Goal: Information Seeking & Learning: Stay updated

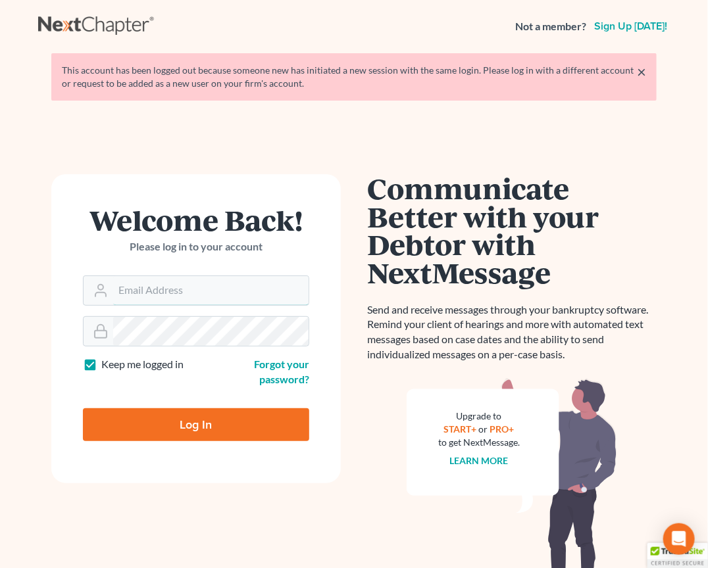
type input "[EMAIL_ADDRESS][DOMAIN_NAME]"
click at [217, 422] on input "Log In" at bounding box center [196, 424] width 226 height 33
type input "Thinking..."
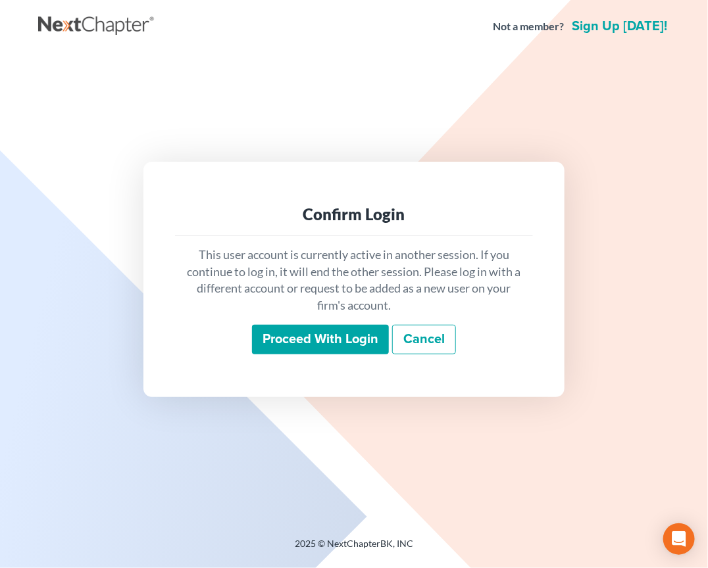
click at [322, 352] on input "Proceed with login" at bounding box center [320, 340] width 137 height 30
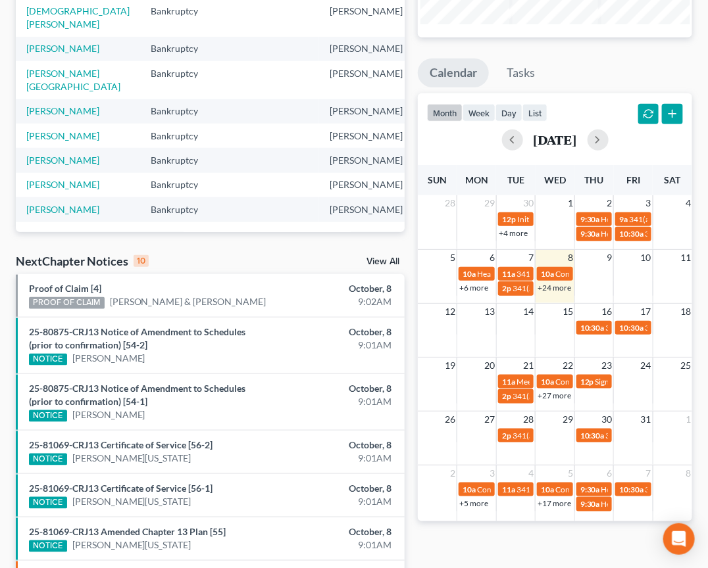
scroll to position [205, 0]
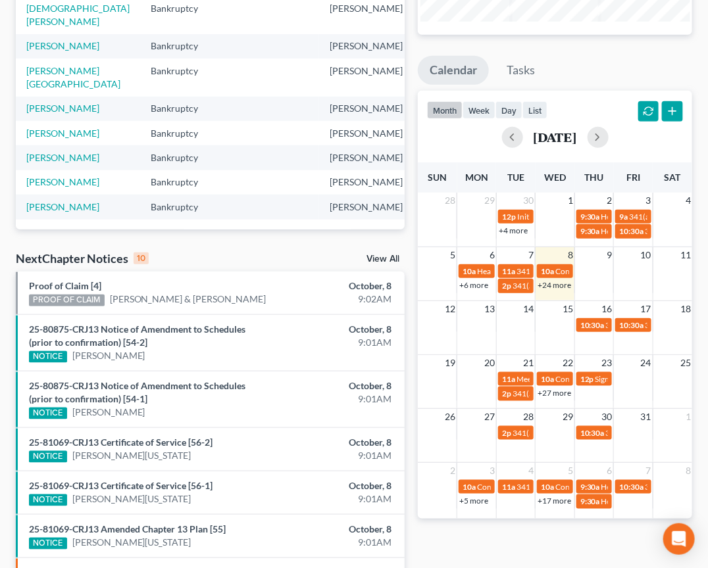
click at [389, 261] on link "View All" at bounding box center [382, 258] width 33 height 9
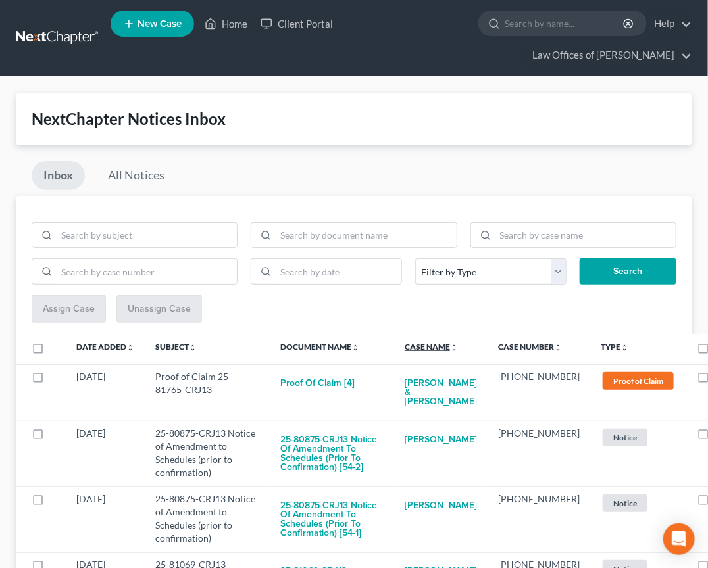
click at [437, 345] on link "Case Name unfold_more expand_more expand_less" at bounding box center [430, 347] width 53 height 10
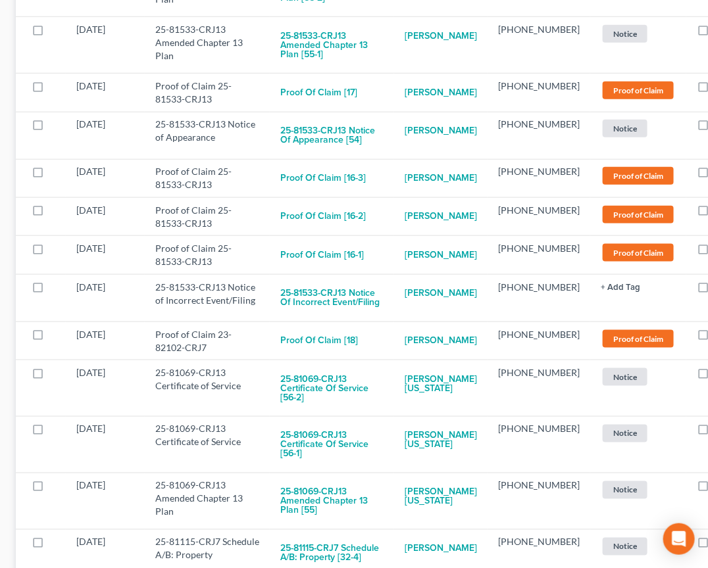
scroll to position [1842, 0]
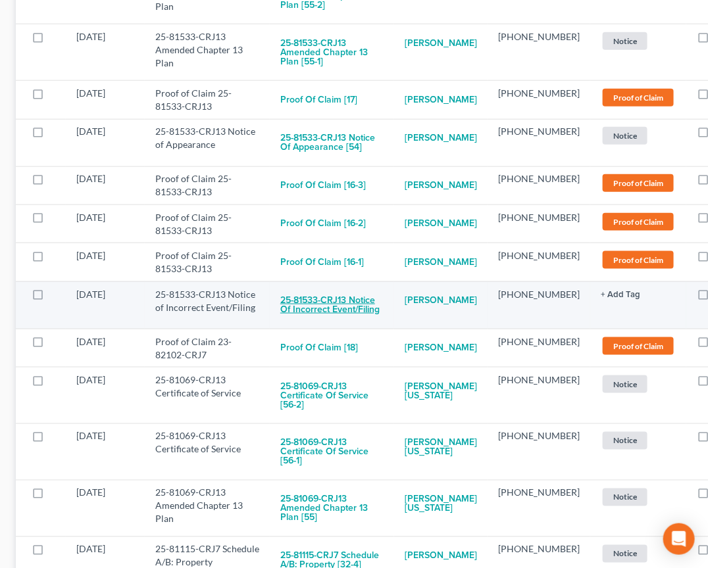
click at [348, 297] on button "25-81533-CRJ13 Notice of Incorrect Event/Filing" at bounding box center [331, 306] width 103 height 36
checkbox input "true"
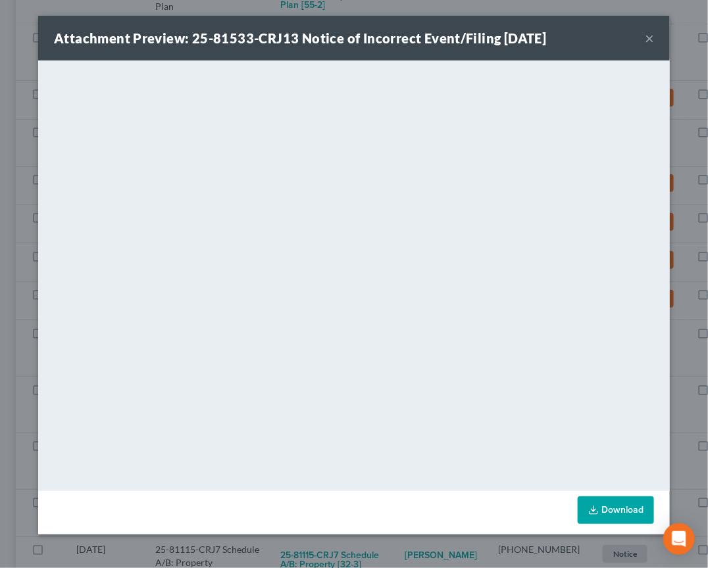
click at [690, 373] on div "Attachment Preview: 25-81533-CRJ13 Notice of Incorrect Event/Filing [DATE] × Do…" at bounding box center [354, 284] width 708 height 568
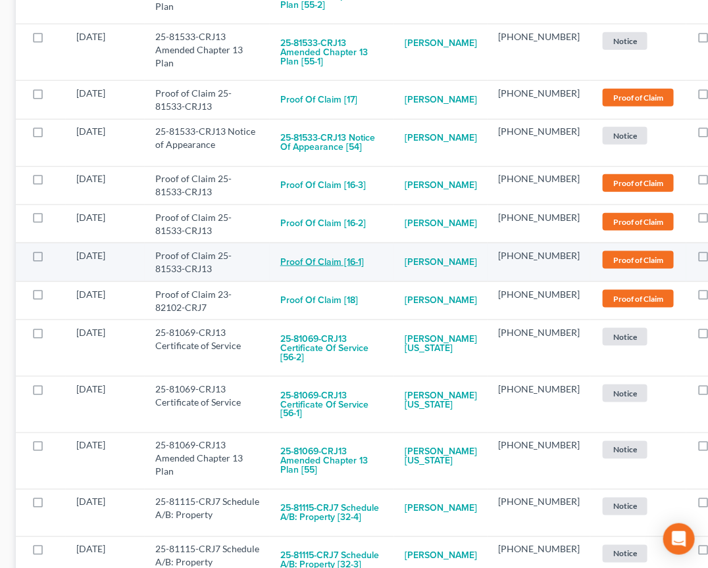
click at [330, 249] on button "Proof of Claim [16-1]" at bounding box center [322, 262] width 84 height 26
checkbox input "true"
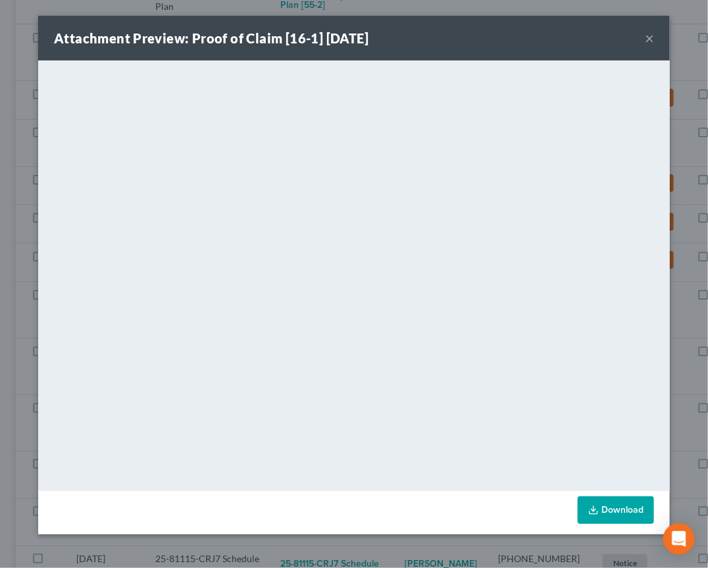
click at [686, 365] on div "Attachment Preview: Proof of Claim [16-1] [DATE] × <object ng-attr-data='[URL][…" at bounding box center [354, 284] width 708 height 568
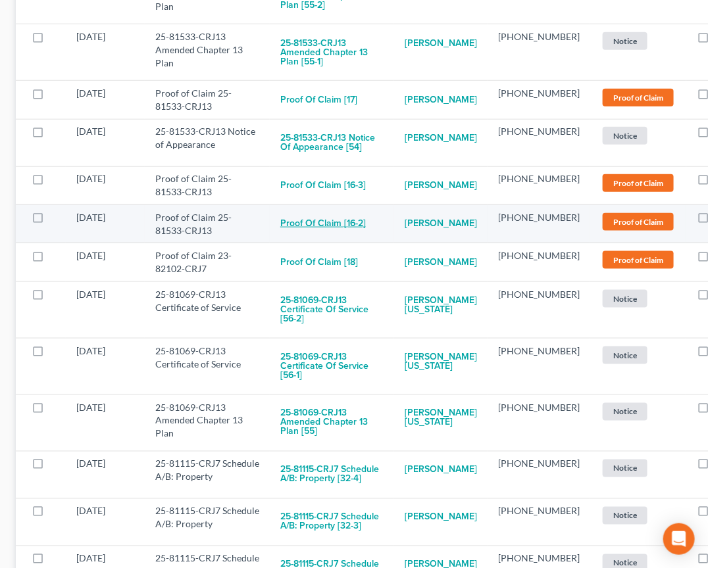
click at [343, 211] on button "Proof of Claim [16-2]" at bounding box center [322, 224] width 85 height 26
checkbox input "true"
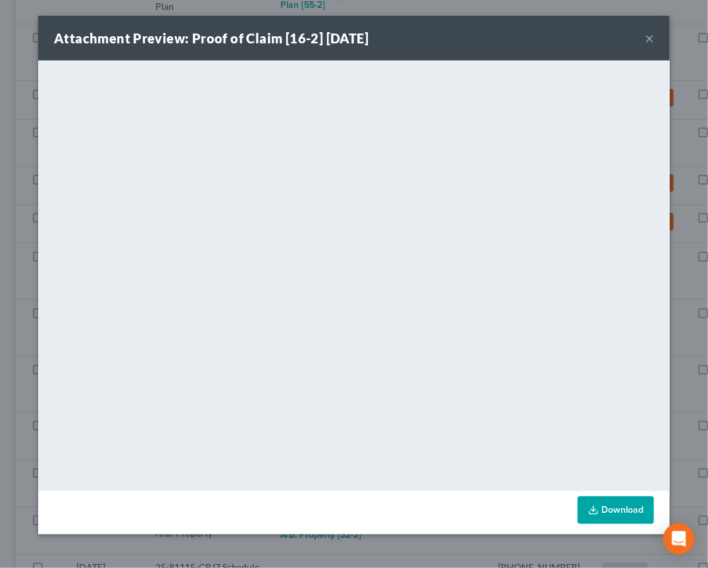
click at [695, 302] on div "Attachment Preview: Proof of Claim [16-2] [DATE] × <object ng-attr-data='[URL][…" at bounding box center [354, 284] width 708 height 568
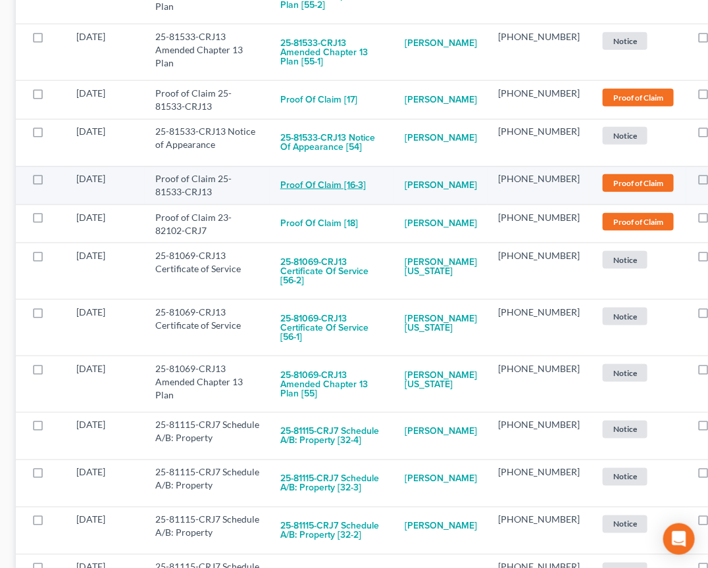
click at [304, 172] on button "Proof of Claim [16-3]" at bounding box center [322, 185] width 85 height 26
checkbox input "true"
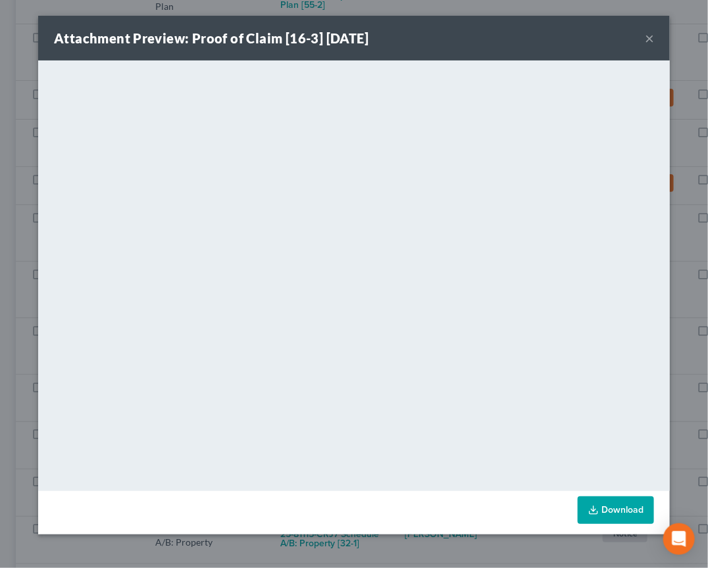
click at [685, 307] on div "Attachment Preview: Proof of Claim [16-3] [DATE] × <object ng-attr-data='[URL][…" at bounding box center [354, 284] width 708 height 568
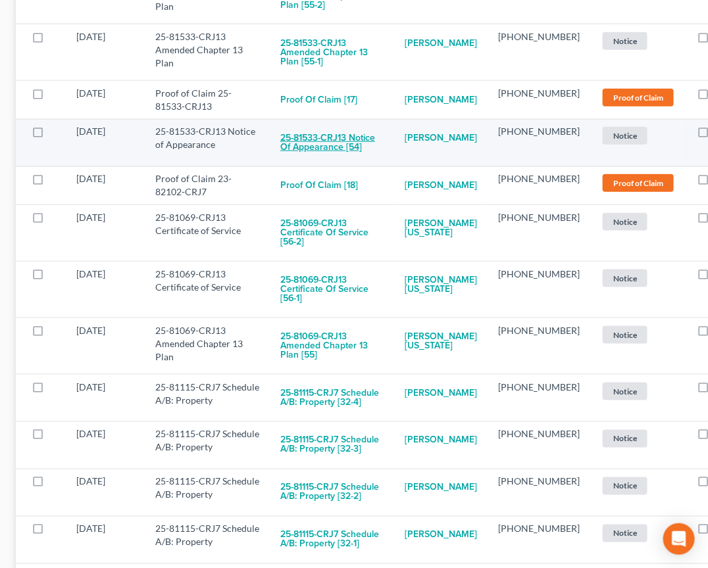
click at [309, 125] on button "25-81533-CRJ13 Notice of Appearance [54]" at bounding box center [331, 143] width 103 height 36
checkbox input "true"
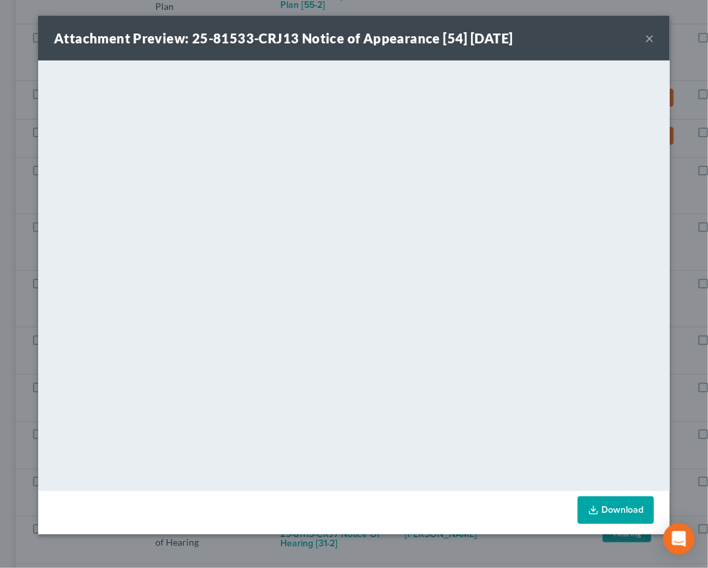
click at [681, 252] on div "Attachment Preview: 25-81533-CRJ13 Notice of Appearance [54] [DATE] × <object n…" at bounding box center [354, 284] width 708 height 568
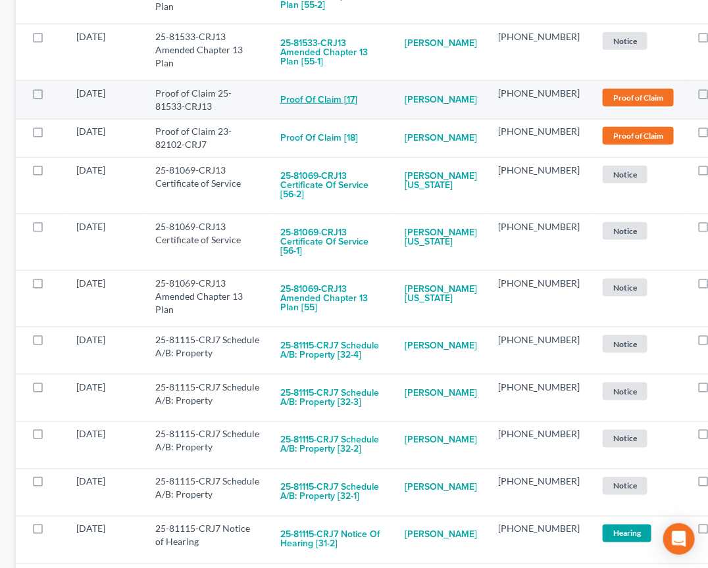
click at [317, 87] on button "Proof of Claim [17]" at bounding box center [318, 100] width 77 height 26
checkbox input "true"
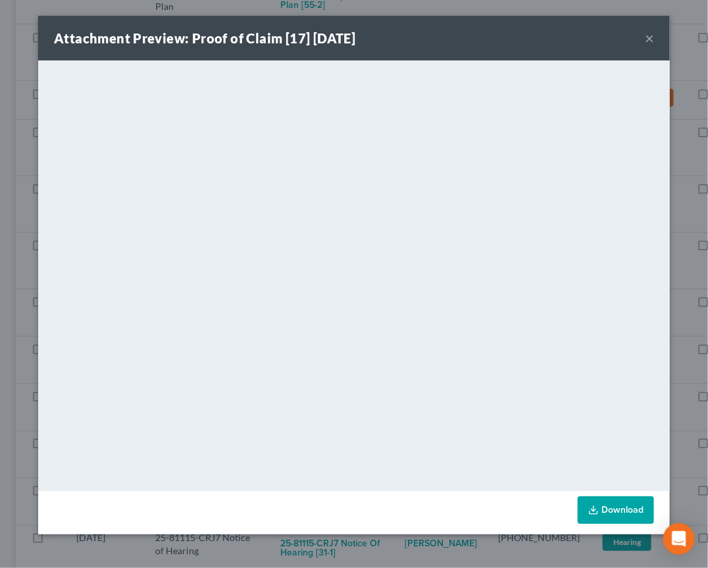
click at [687, 271] on div "Attachment Preview: Proof of Claim [17] [DATE] × <object ng-attr-data='[URL][DO…" at bounding box center [354, 284] width 708 height 568
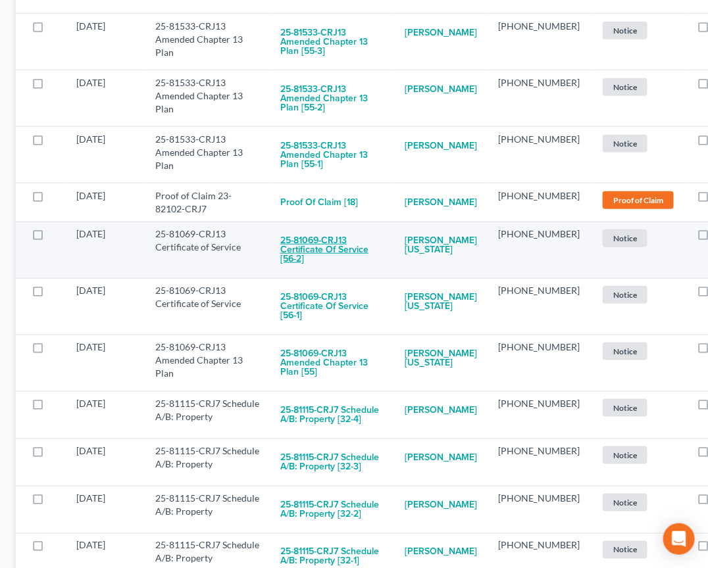
scroll to position [1704, 0]
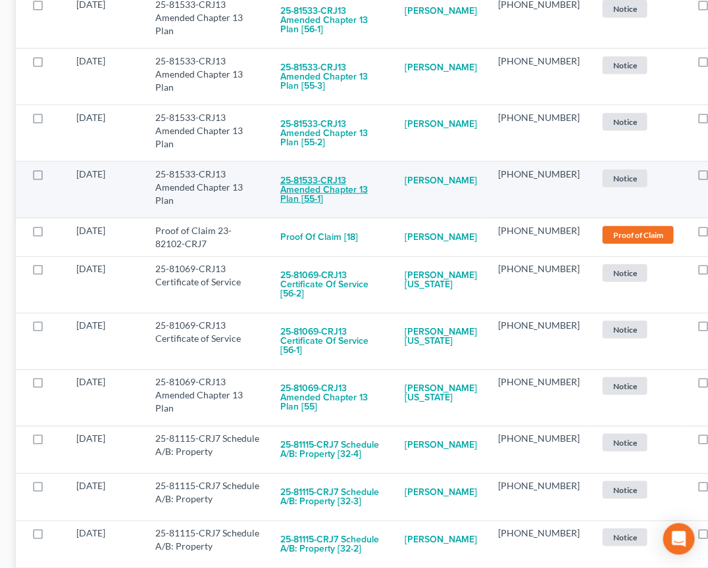
click at [325, 168] on button "25-81533-CRJ13 Amended Chapter 13 Plan [55-1]" at bounding box center [331, 190] width 103 height 45
checkbox input "true"
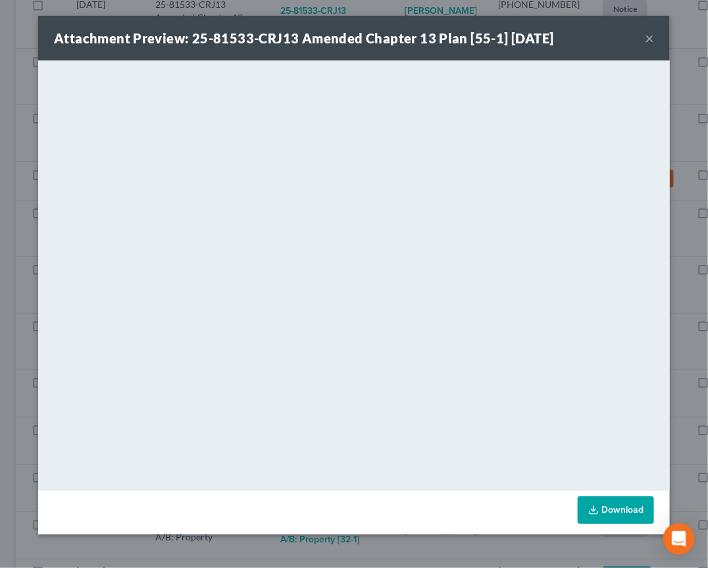
click at [683, 284] on div "Attachment Preview: 25-81533-CRJ13 Amended Chapter 13 Plan [55-1] [DATE] × <obj…" at bounding box center [354, 284] width 708 height 568
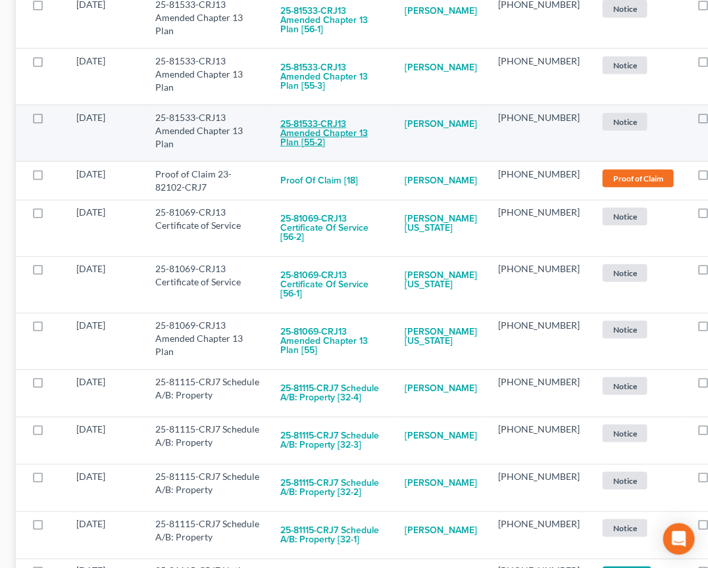
click at [307, 111] on button "25-81533-CRJ13 Amended Chapter 13 Plan [55-2]" at bounding box center [331, 133] width 103 height 45
checkbox input "true"
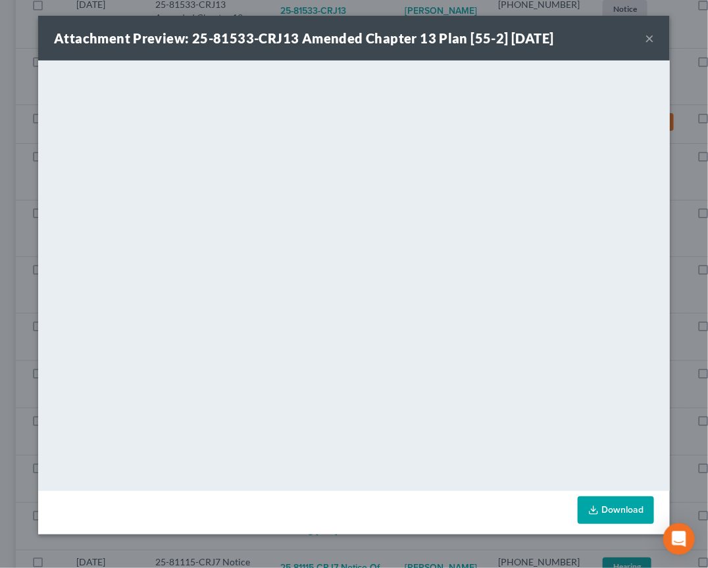
click at [685, 260] on div "Attachment Preview: 25-81533-CRJ13 Amended Chapter 13 Plan [55-2] [DATE] × <obj…" at bounding box center [354, 284] width 708 height 568
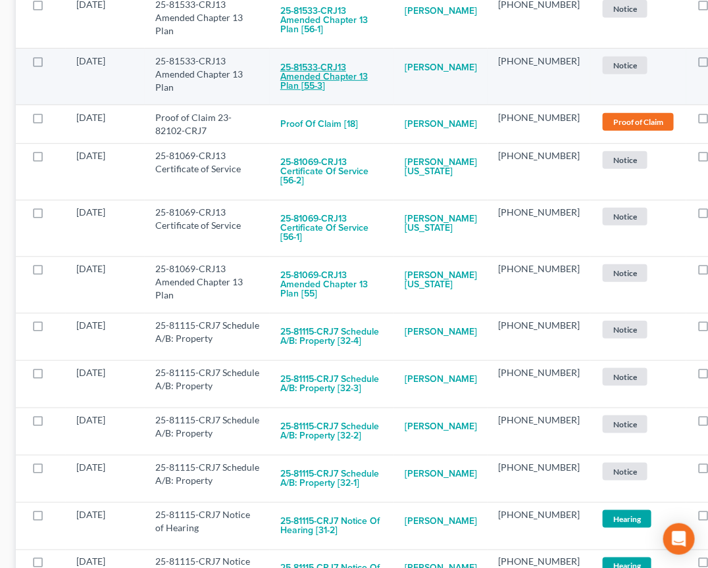
click at [327, 55] on button "25-81533-CRJ13 Amended Chapter 13 Plan [55-3]" at bounding box center [331, 77] width 103 height 45
checkbox input "true"
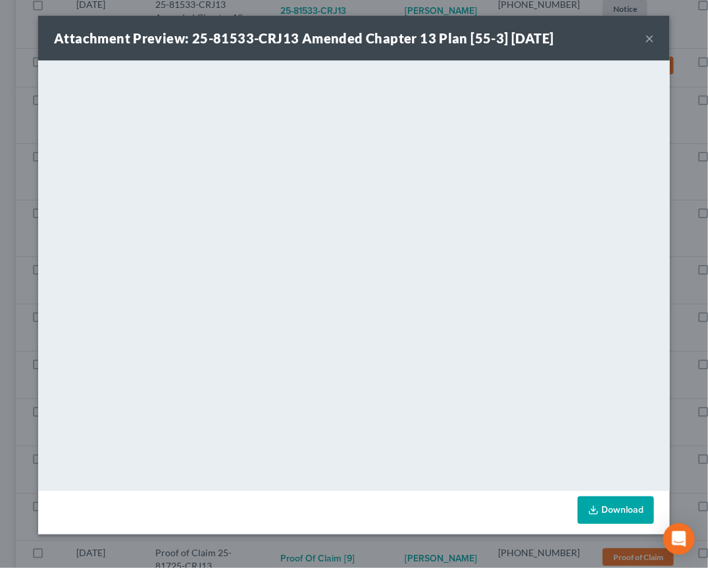
click at [686, 257] on div "Attachment Preview: 25-81533-CRJ13 Amended Chapter 13 Plan [55-3] [DATE] × <obj…" at bounding box center [354, 284] width 708 height 568
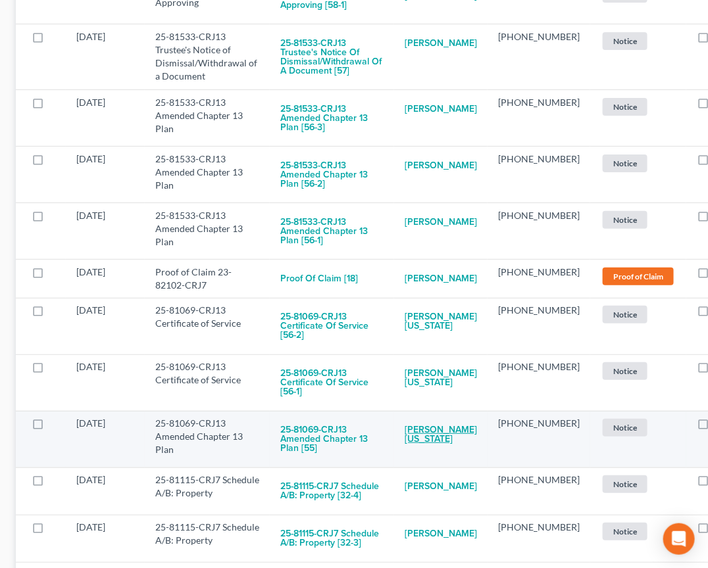
scroll to position [1479, 0]
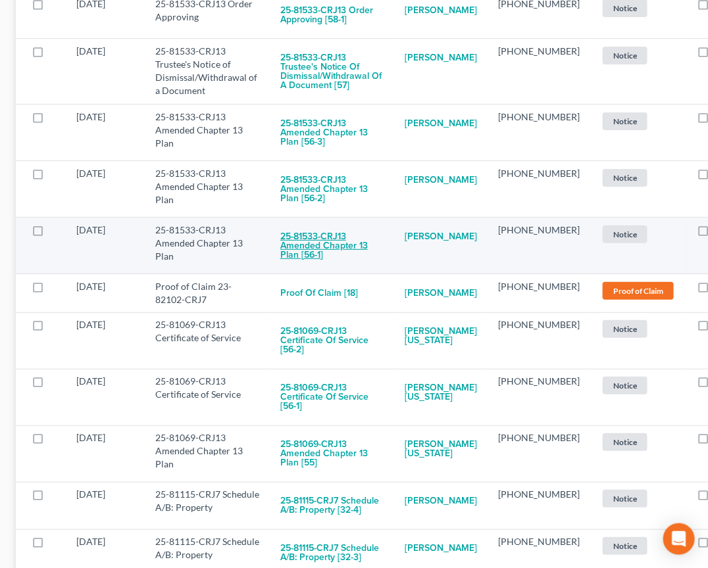
click at [315, 224] on button "25-81533-CRJ13 Amended Chapter 13 Plan [56-1]" at bounding box center [331, 246] width 103 height 45
checkbox input "true"
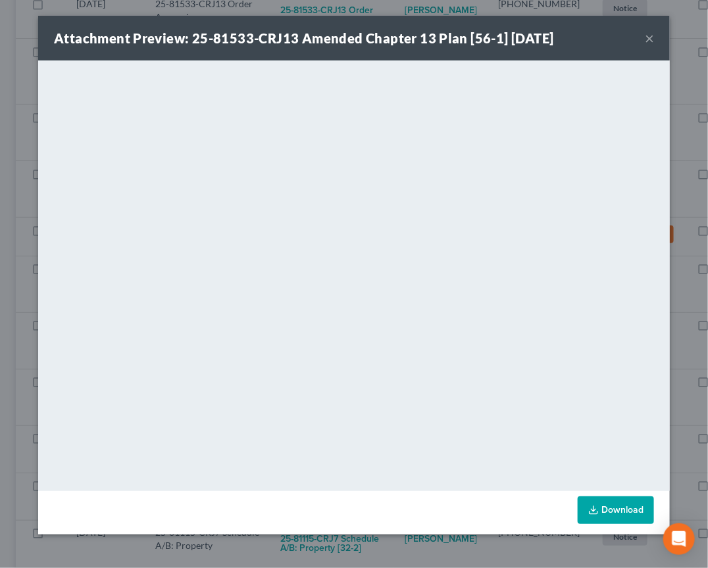
click at [685, 253] on div "Attachment Preview: 25-81533-CRJ13 Amended Chapter 13 Plan [56-1] [DATE] × <obj…" at bounding box center [354, 284] width 708 height 568
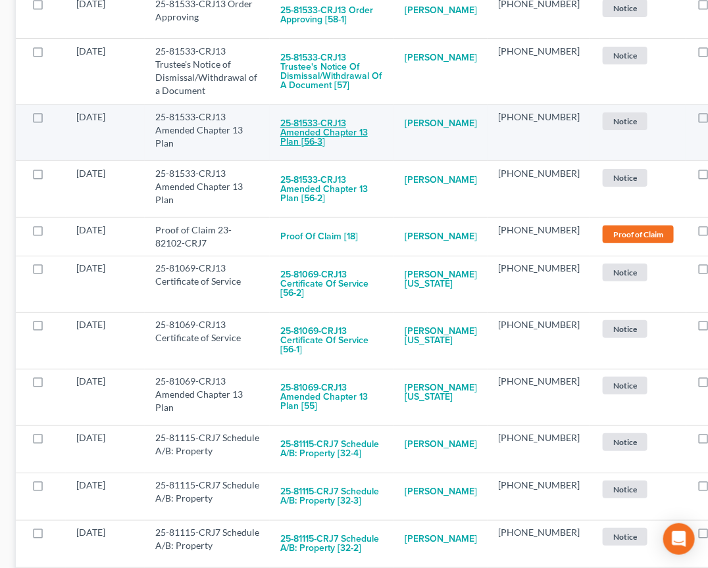
click at [335, 110] on button "25-81533-CRJ13 Amended Chapter 13 Plan [56-3]" at bounding box center [331, 132] width 103 height 45
checkbox input "true"
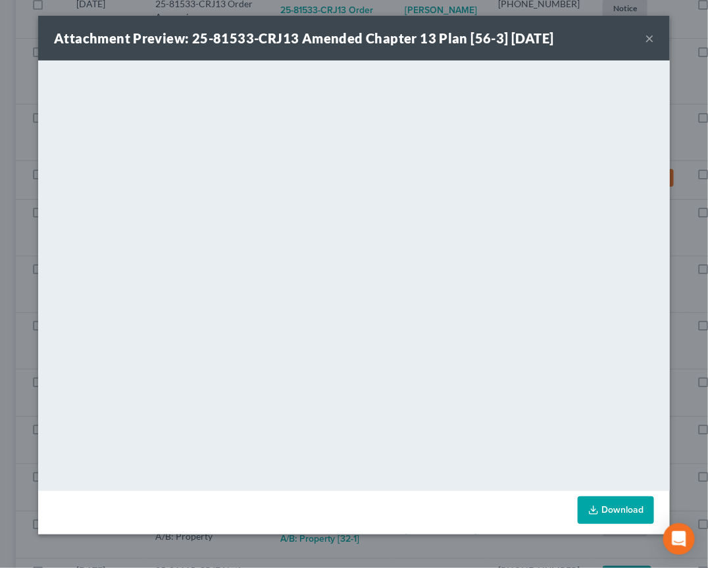
click at [690, 209] on div "Attachment Preview: 25-81533-CRJ13 Amended Chapter 13 Plan [56-3] [DATE] × <obj…" at bounding box center [354, 284] width 708 height 568
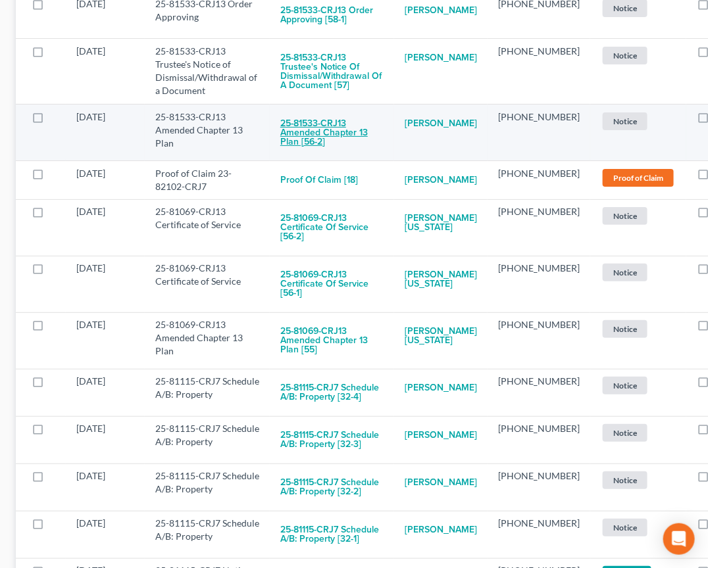
click at [310, 110] on button "25-81533-CRJ13 Amended Chapter 13 Plan [56-2]" at bounding box center [331, 132] width 103 height 45
checkbox input "true"
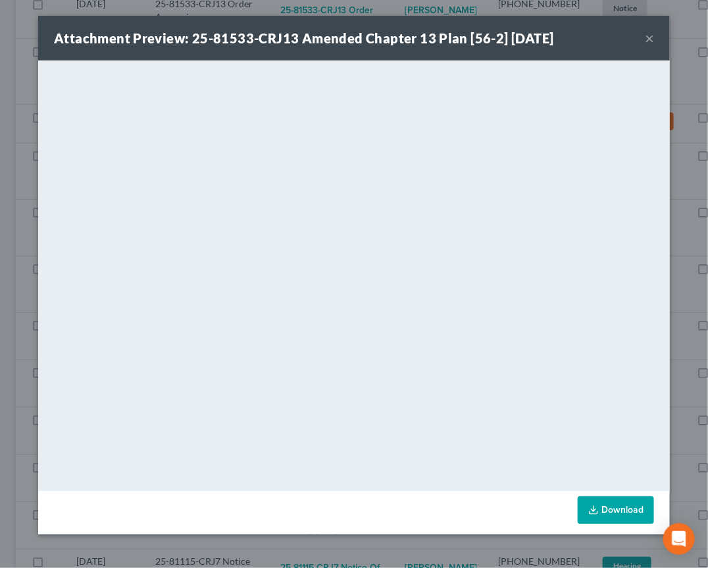
click at [687, 269] on div "Attachment Preview: 25-81533-CRJ13 Amended Chapter 13 Plan [56-2] [DATE] × <obj…" at bounding box center [354, 284] width 708 height 568
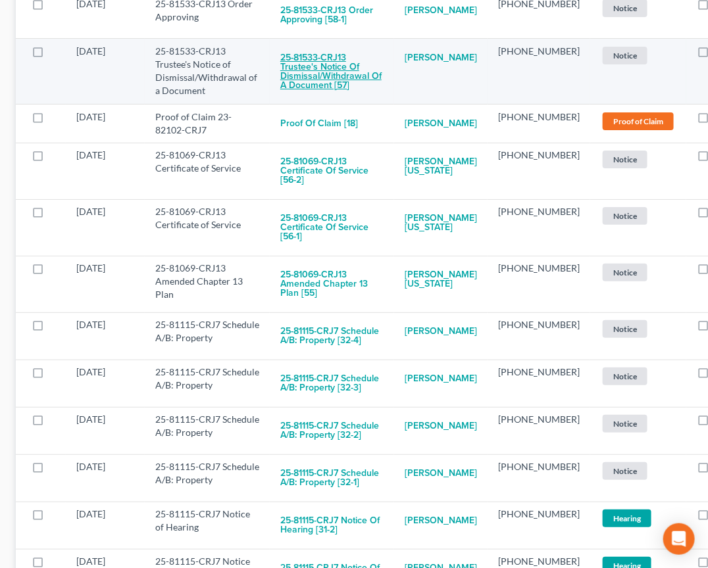
click at [299, 45] on button "25-81533-CRJ13 Trustee's Notice of Dismissal/Withdrawal of a Document [57]" at bounding box center [331, 72] width 103 height 54
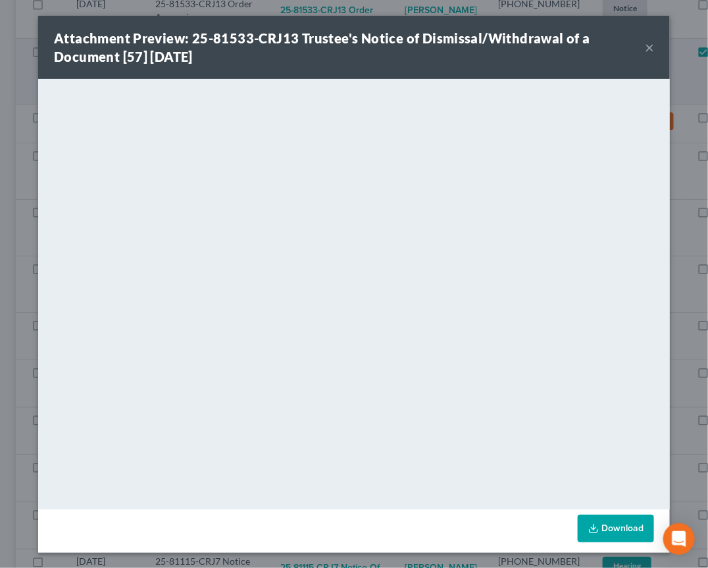
checkbox input "true"
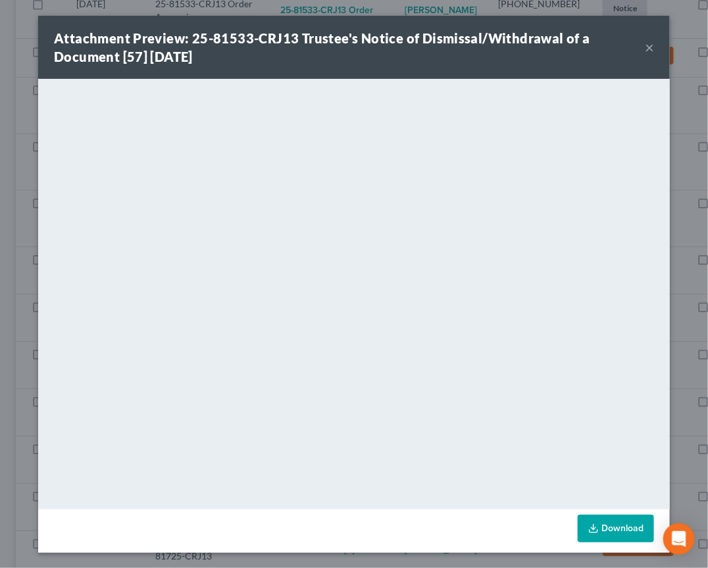
click at [682, 248] on div "Attachment Preview: 25-81533-CRJ13 Trustee's Notice of Dismissal/Withdrawal of …" at bounding box center [354, 284] width 708 height 568
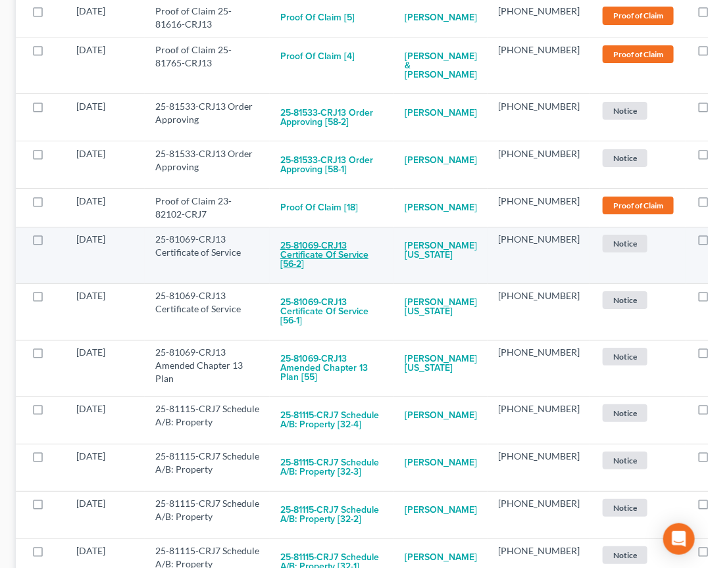
scroll to position [1322, 0]
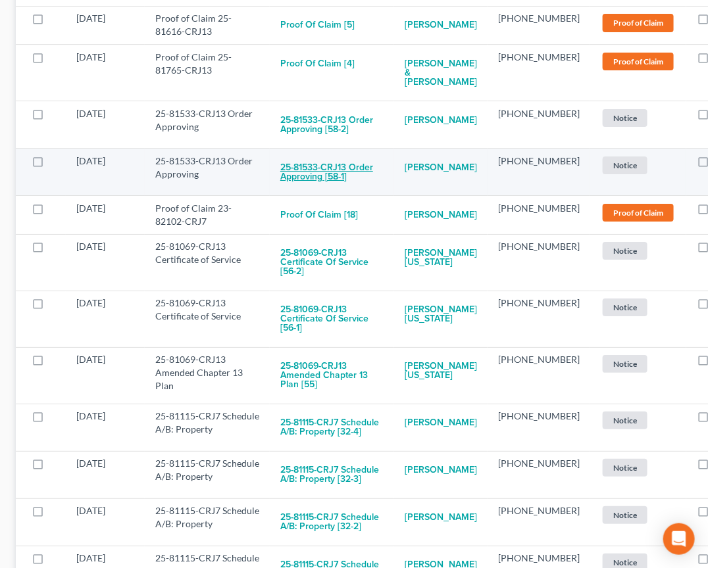
click at [315, 155] on button "25-81533-CRJ13 Order Approving [58-1]" at bounding box center [331, 173] width 103 height 36
checkbox input "true"
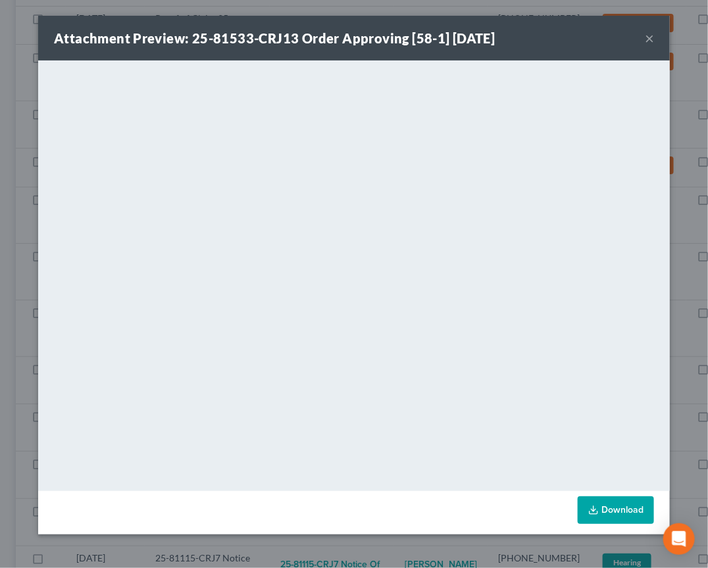
click at [703, 244] on div "Attachment Preview: 25-81533-CRJ13 Order Approving [58-1] [DATE] × <object ng-a…" at bounding box center [354, 284] width 708 height 568
click at [693, 243] on div "Attachment Preview: 25-81533-CRJ13 Order Approving [58-1] [DATE] × <object ng-a…" at bounding box center [354, 284] width 708 height 568
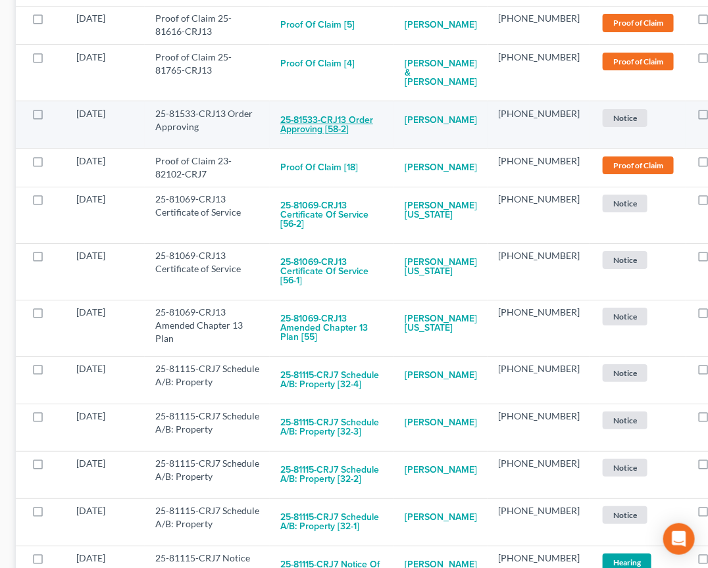
click at [330, 107] on button "25-81533-CRJ13 Order Approving [58-2]" at bounding box center [331, 125] width 103 height 36
checkbox input "true"
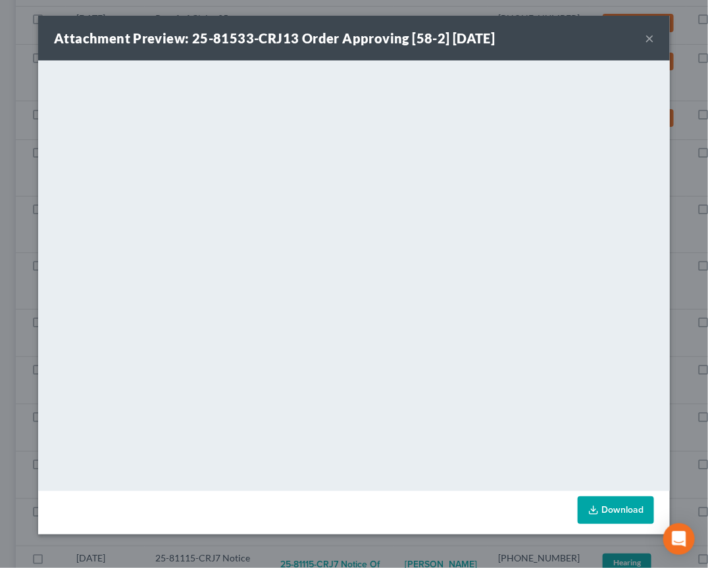
click at [649, 37] on button "×" at bounding box center [648, 38] width 9 height 16
